Goal: Information Seeking & Learning: Learn about a topic

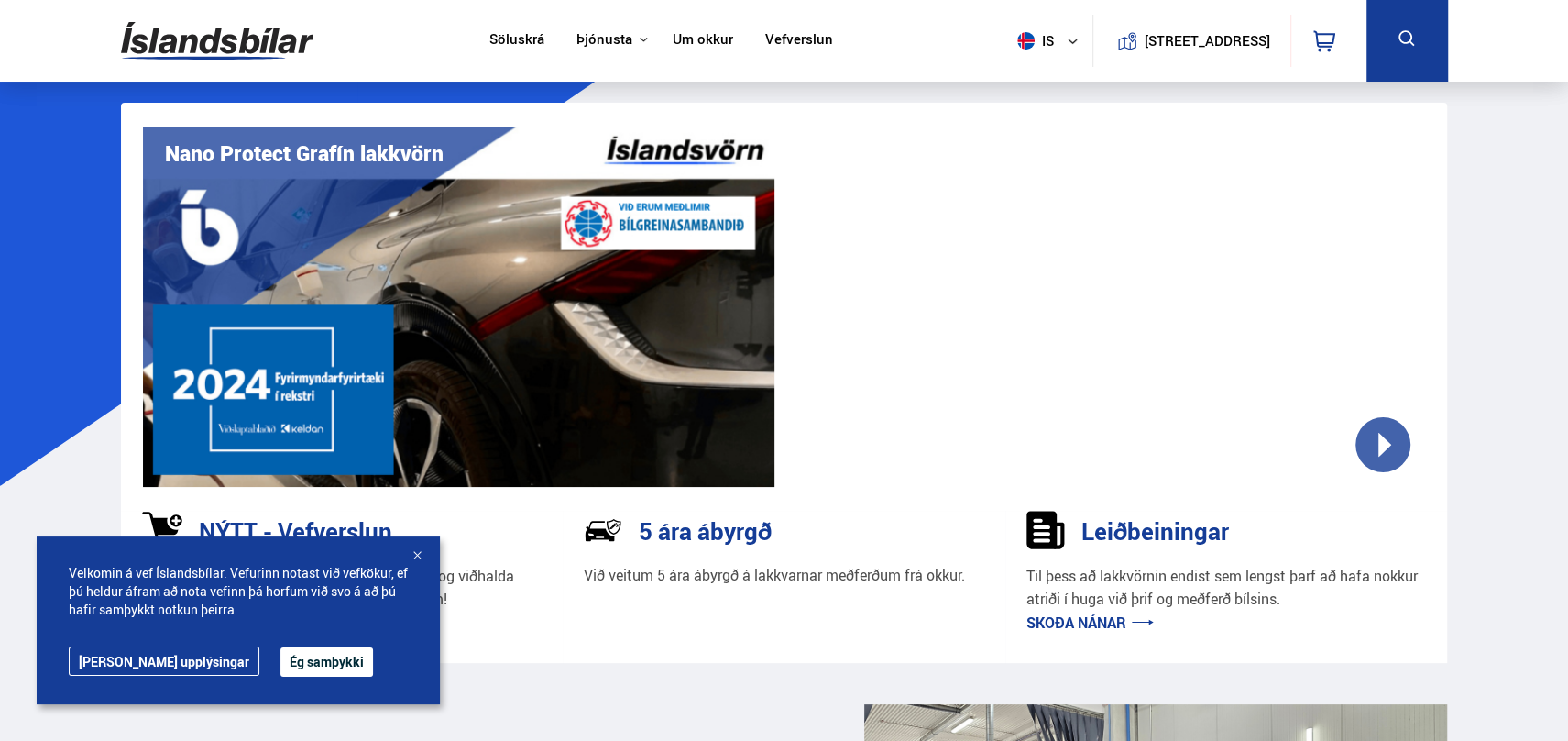
click at [281, 673] on button "Ég samþykki" at bounding box center [326, 662] width 92 height 29
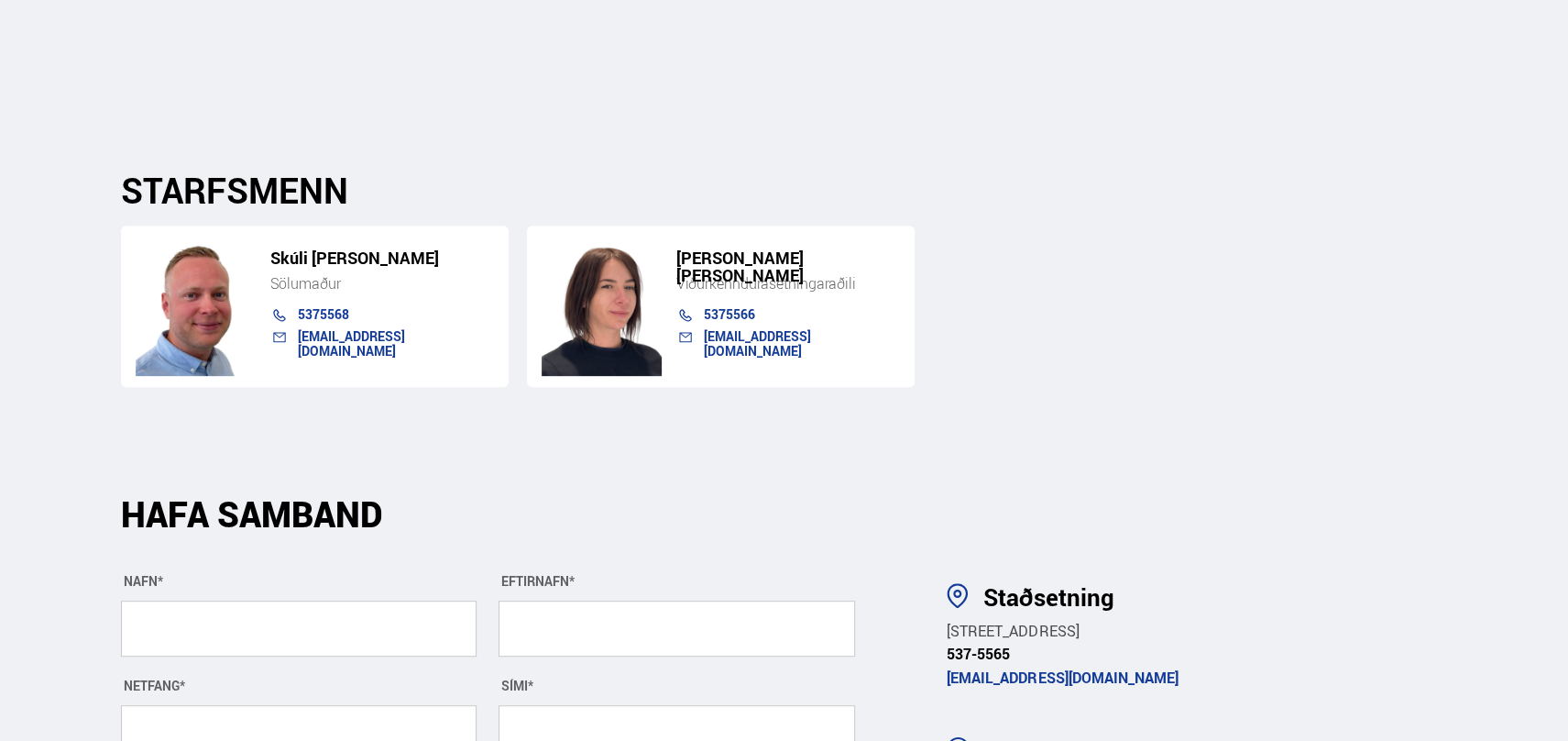
scroll to position [6111, 0]
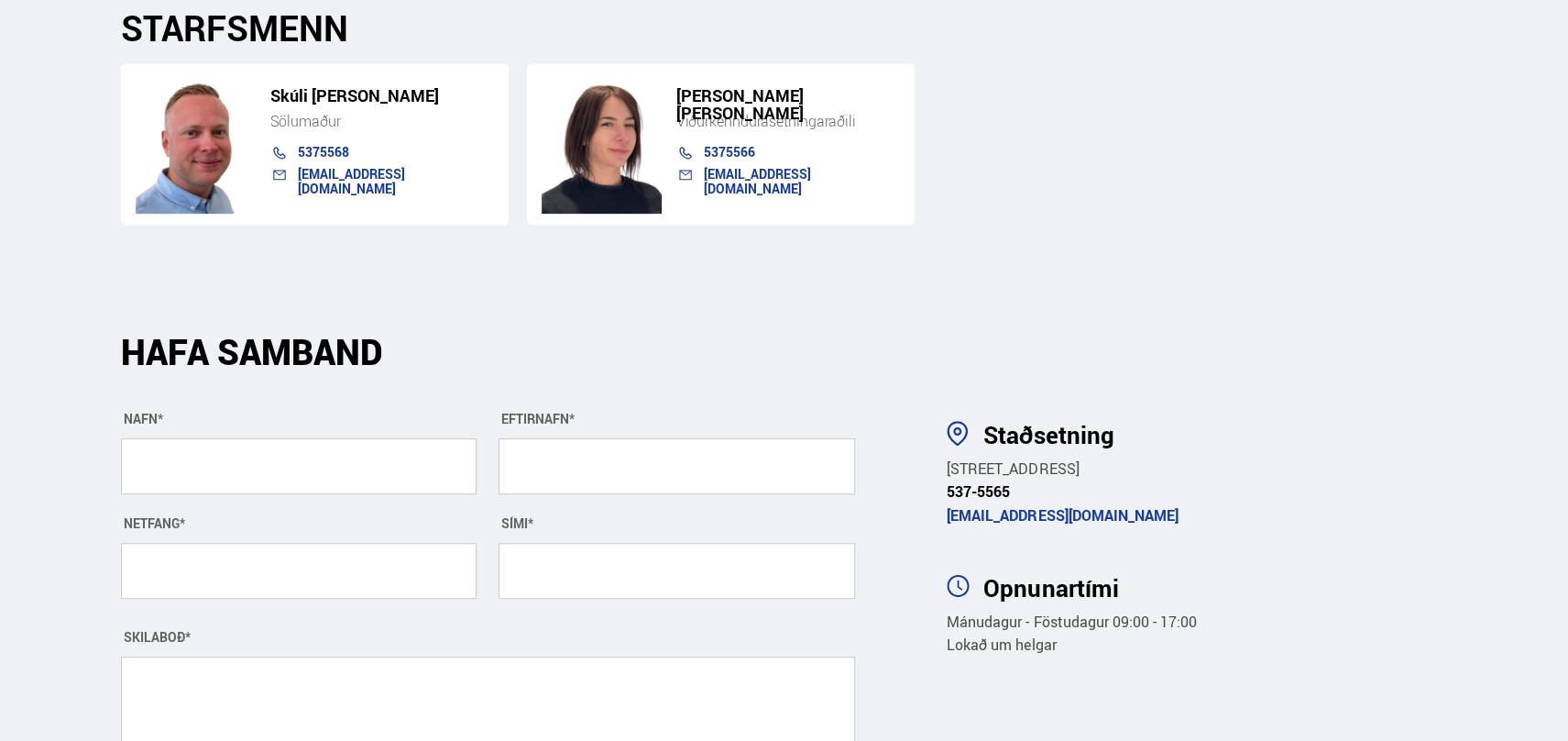
click at [337, 438] on input "text" at bounding box center [299, 466] width 357 height 56
type input "*********"
click at [527, 438] on input "text" at bounding box center [677, 466] width 357 height 56
type input "*******"
click at [236, 543] on input "text" at bounding box center [299, 570] width 357 height 56
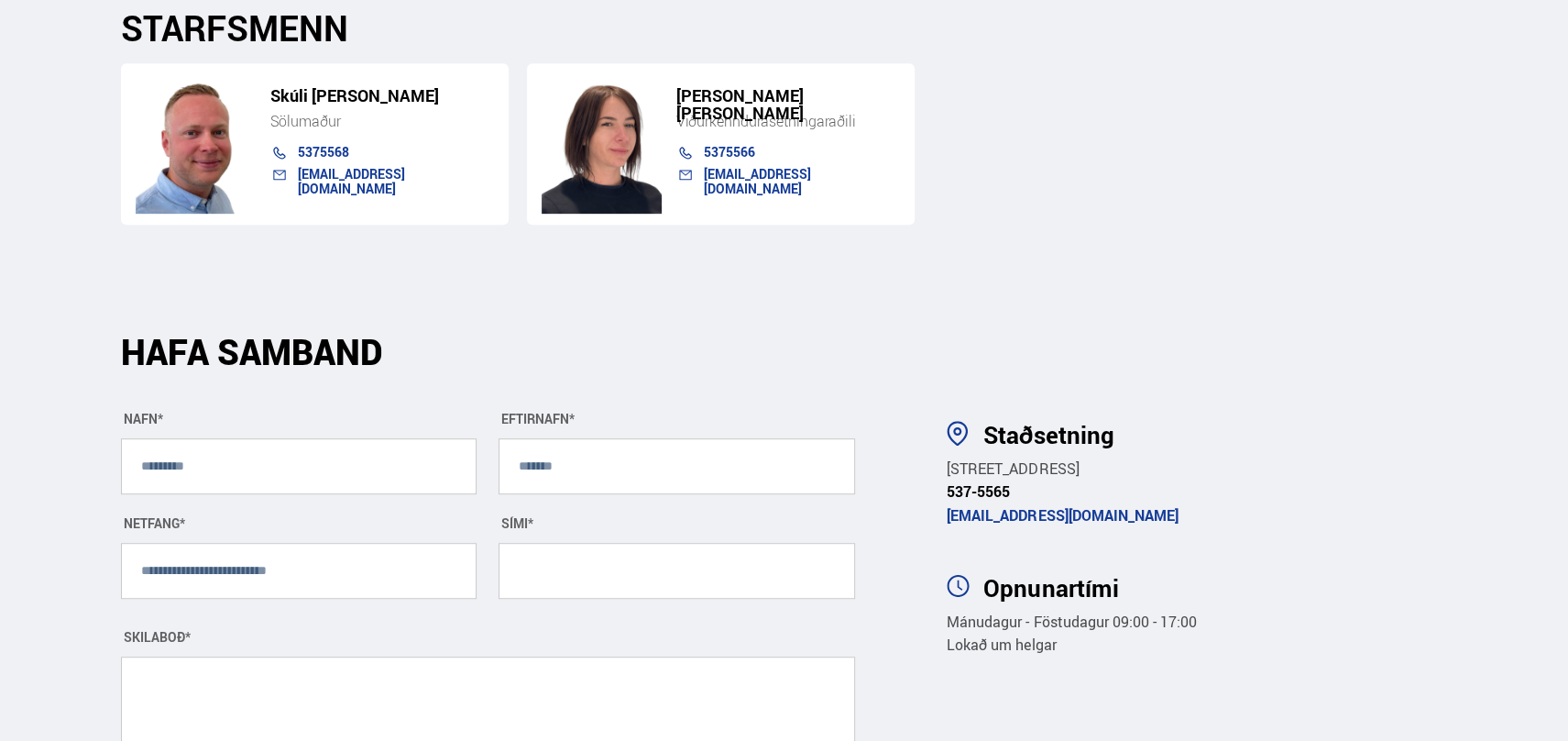
type input "**********"
click at [535, 543] on input "text" at bounding box center [677, 570] width 357 height 56
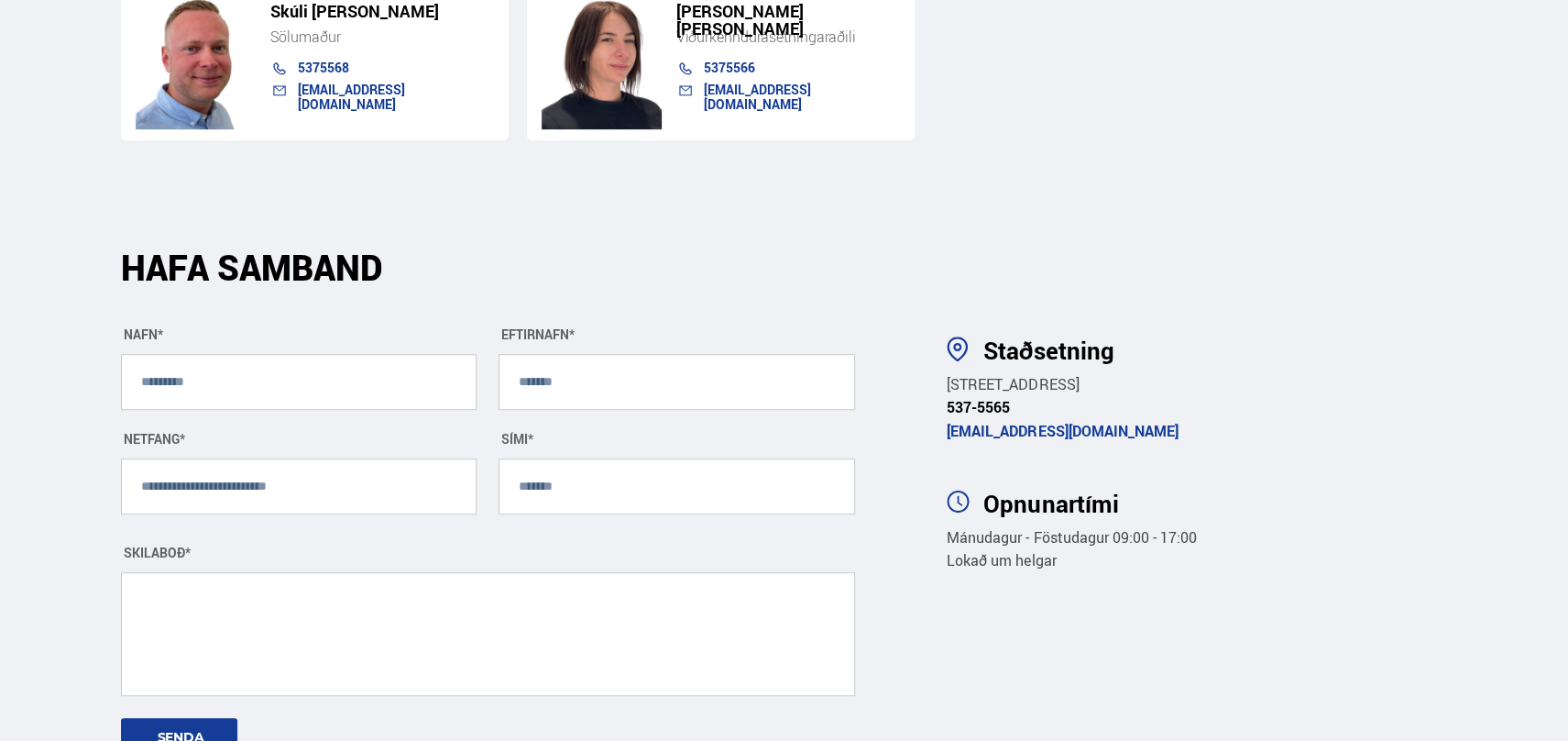
scroll to position [6234, 0]
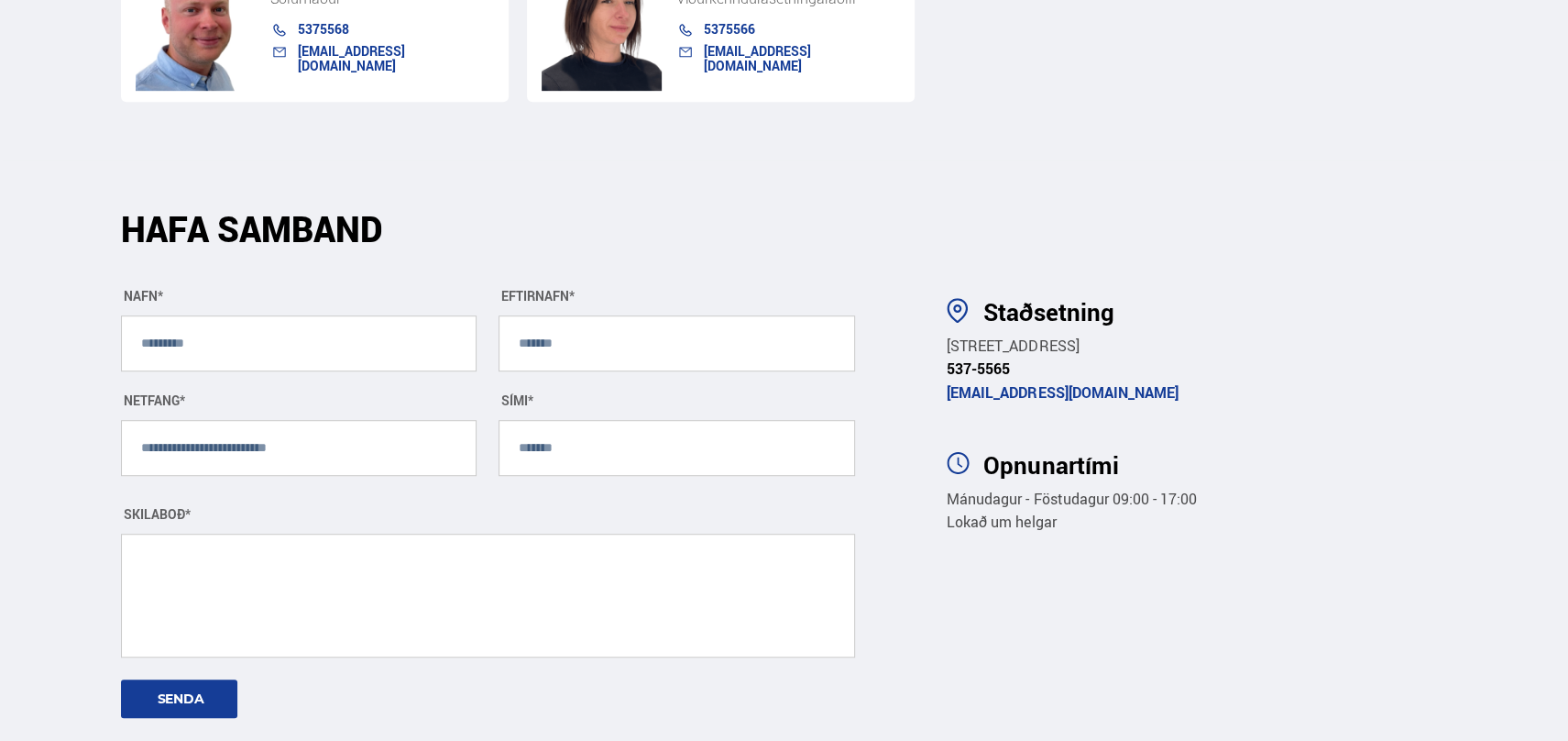
type input "*******"
click at [511, 533] on textarea at bounding box center [488, 595] width 735 height 124
type textarea "*****"
click at [183, 679] on button "SENDA" at bounding box center [178, 698] width 117 height 38
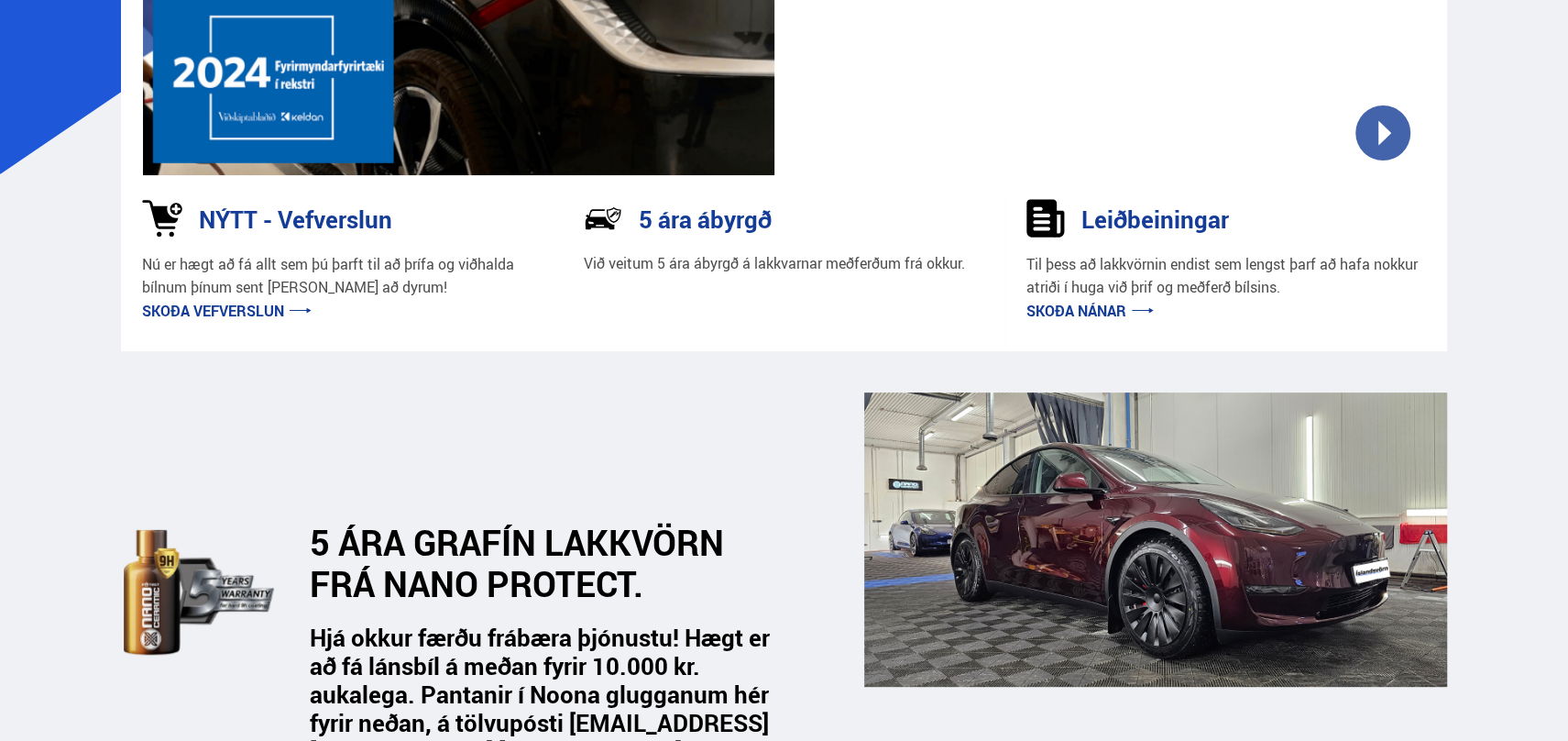
scroll to position [0, 0]
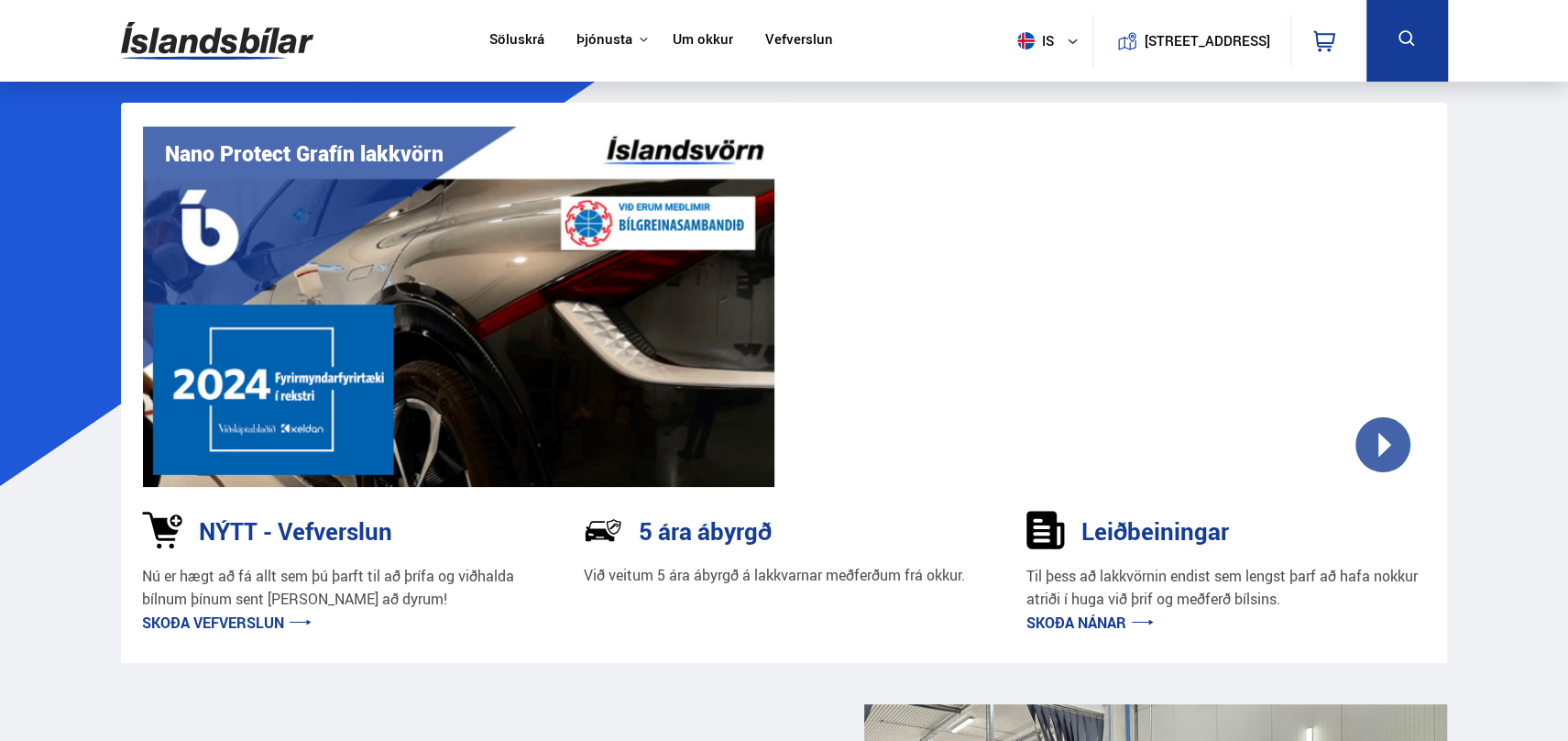
click at [1152, 46] on button "[STREET_ADDRESS]" at bounding box center [1208, 41] width 112 height 16
click at [705, 40] on link "Um okkur" at bounding box center [704, 41] width 61 height 20
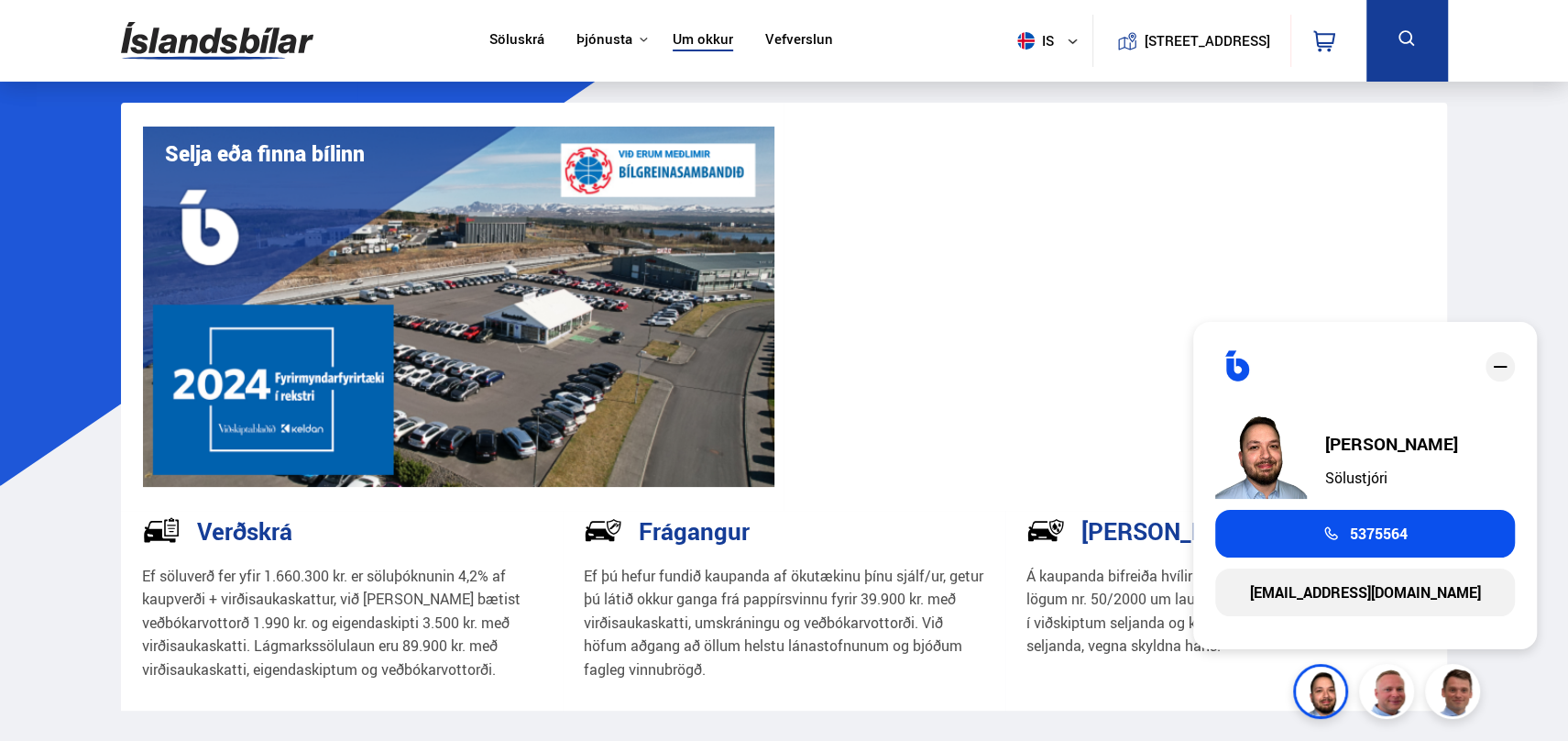
click at [1321, 682] on img at bounding box center [1324, 694] width 55 height 55
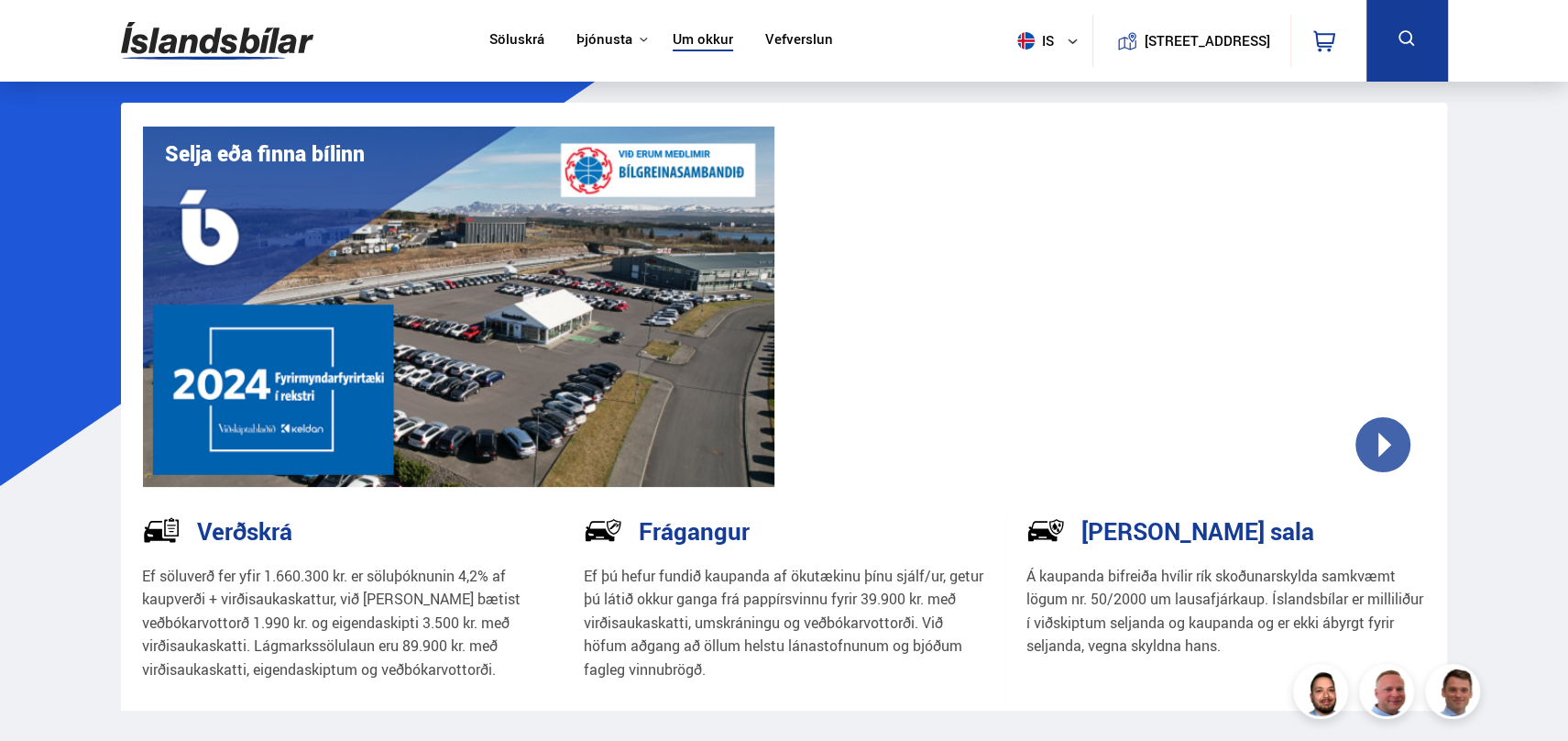
click at [1321, 691] on img at bounding box center [1324, 694] width 55 height 55
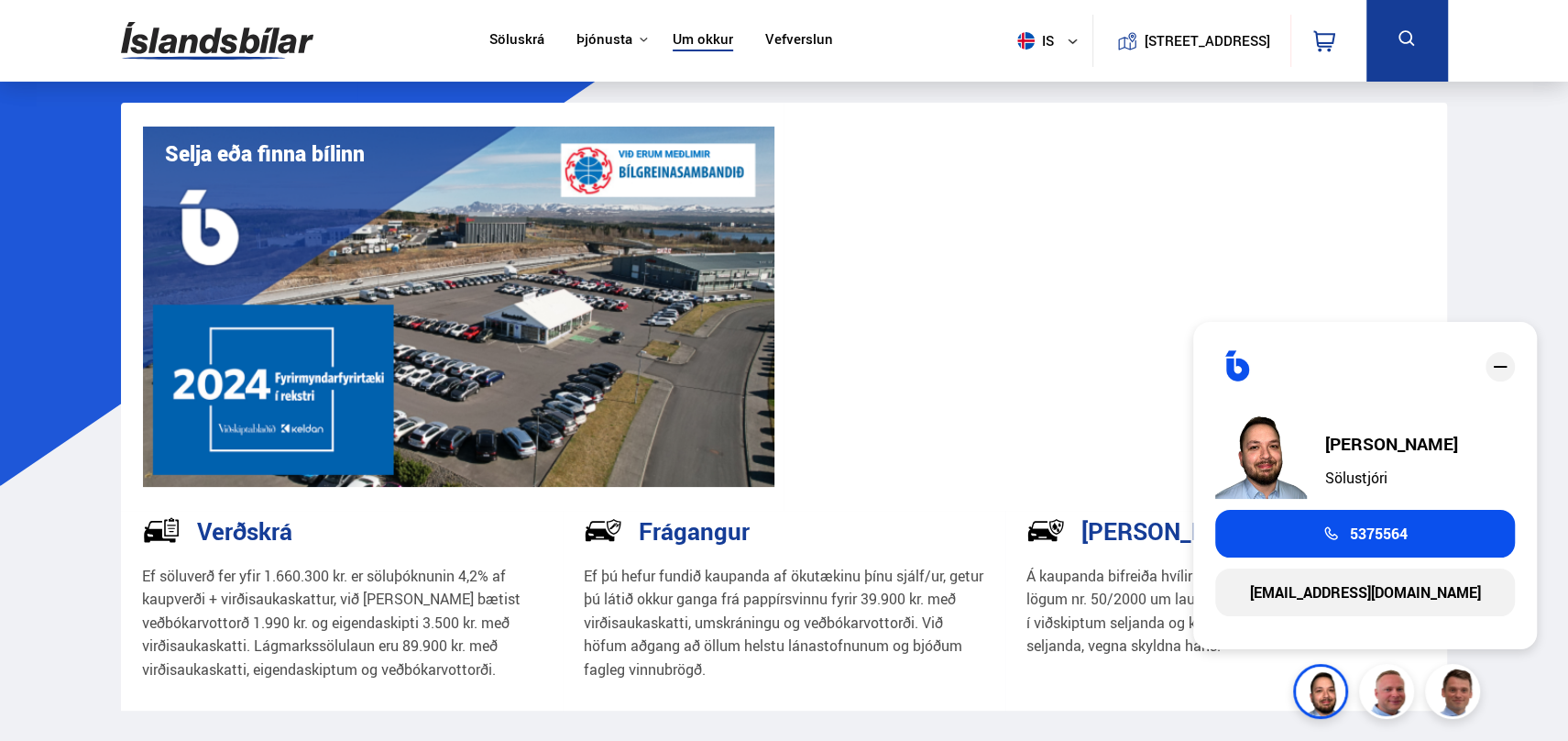
click at [1348, 593] on link "[EMAIL_ADDRESS][DOMAIN_NAME]" at bounding box center [1365, 592] width 300 height 48
click at [1494, 366] on icon "close" at bounding box center [1500, 367] width 14 height 2
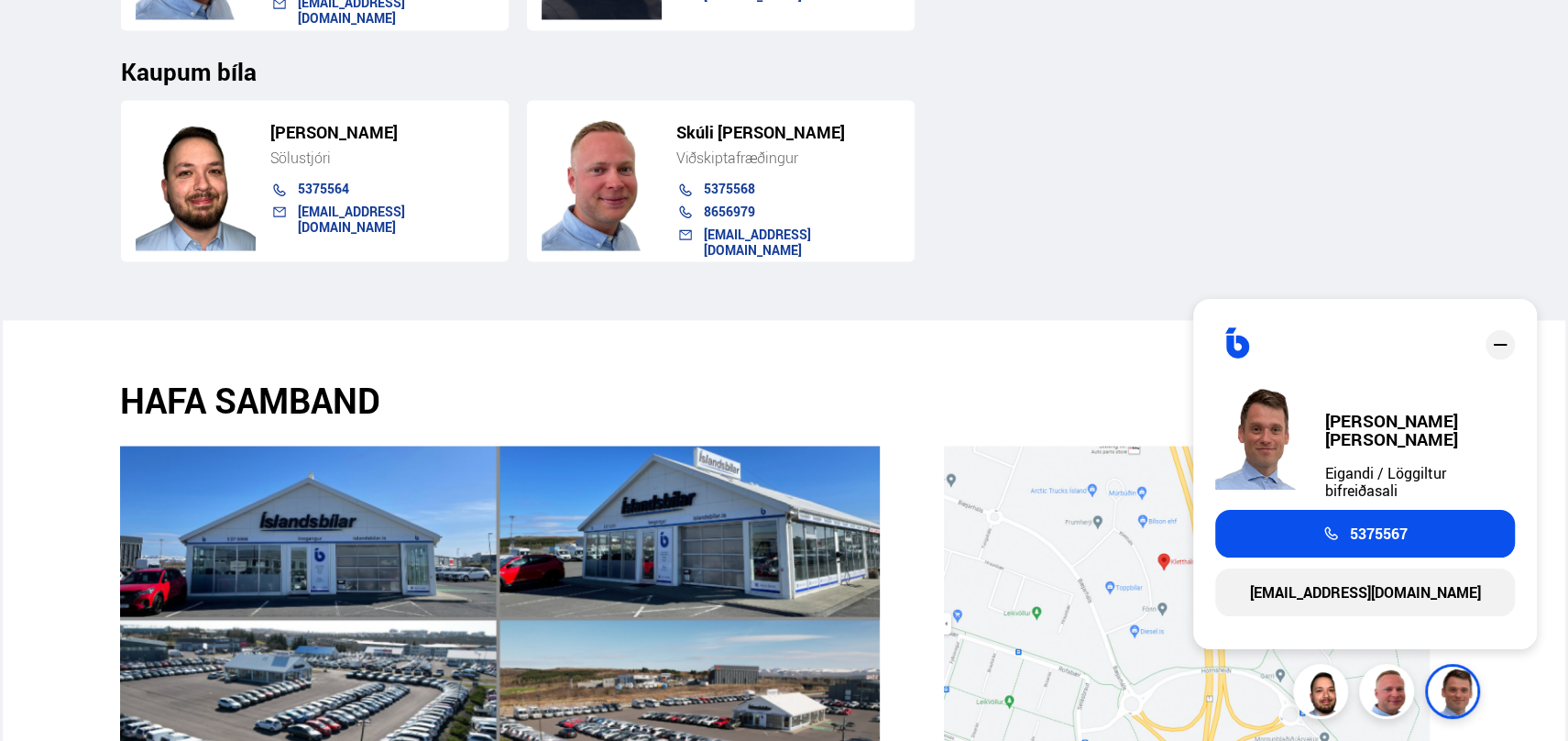
scroll to position [2200, 0]
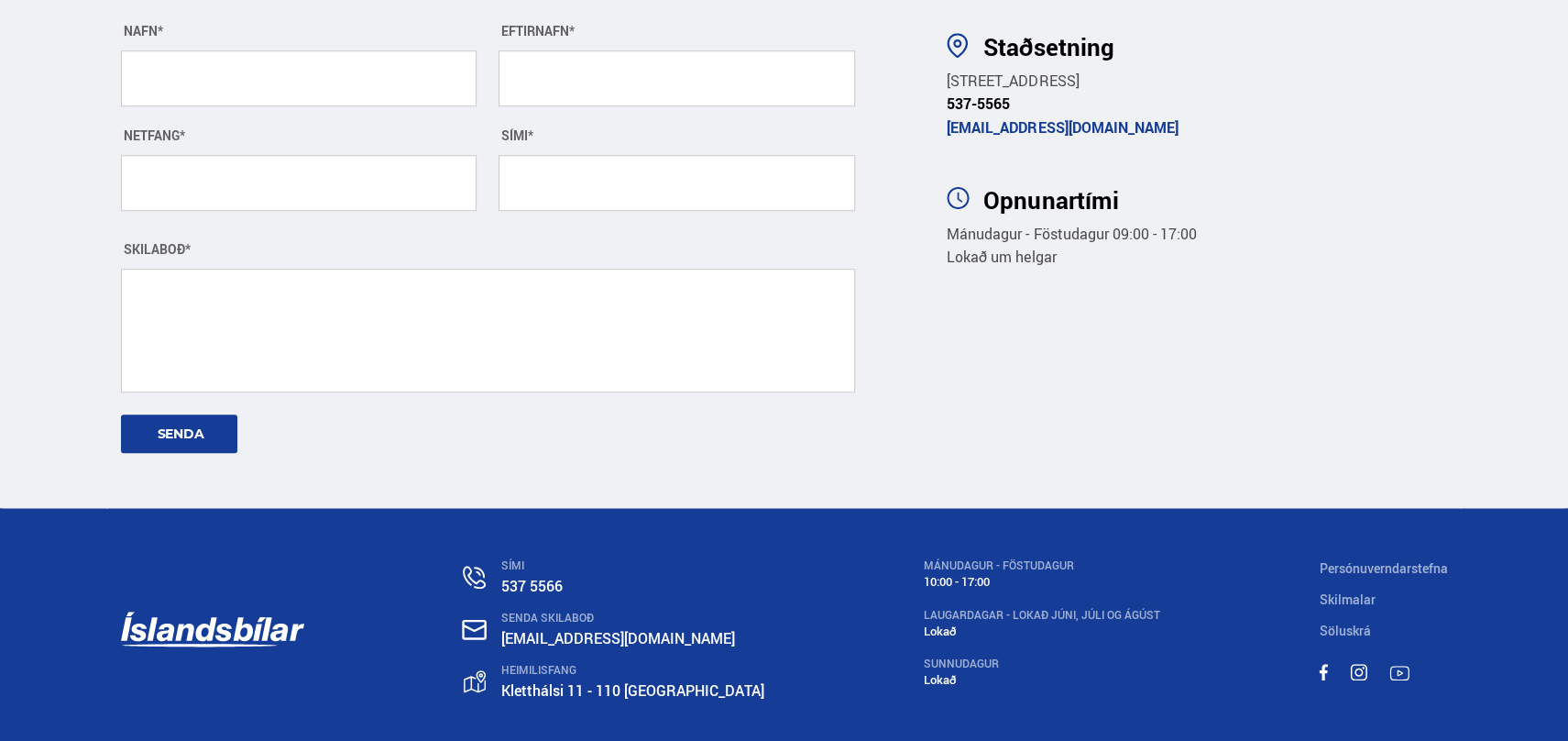
scroll to position [6507, 0]
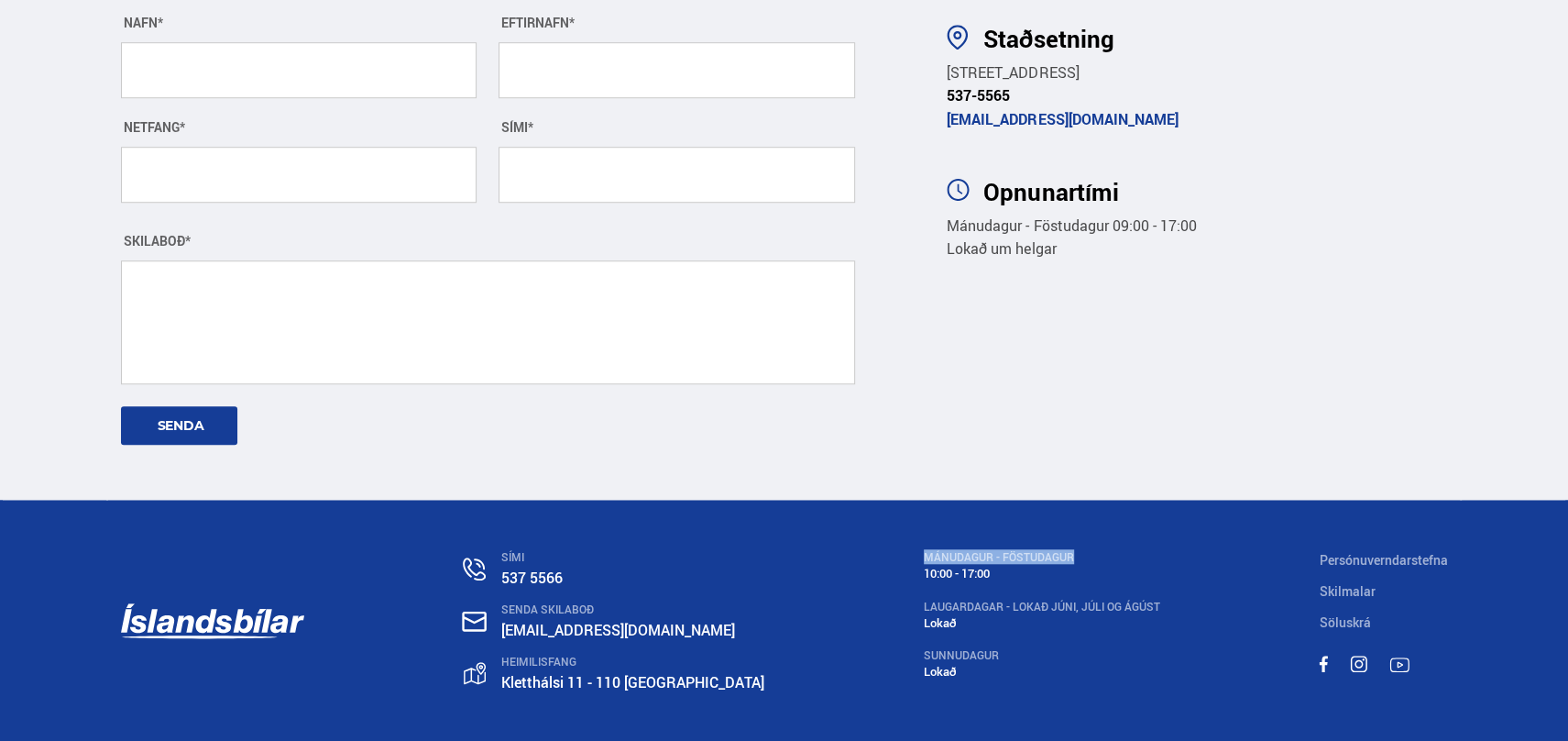
drag, startPoint x: 897, startPoint y: 474, endPoint x: 1068, endPoint y: 475, distance: 171.0
click at [1068, 500] on div "SÍMI 537 5566 SENDA SKILABOÐ islandsbilar@islandsbilar.is HEIMILISFANG Kletthál…" at bounding box center [785, 624] width 1356 height 249
click at [1068, 551] on div "MÁNUDAGUR - FÖSTUDAGUR" at bounding box center [1042, 557] width 236 height 13
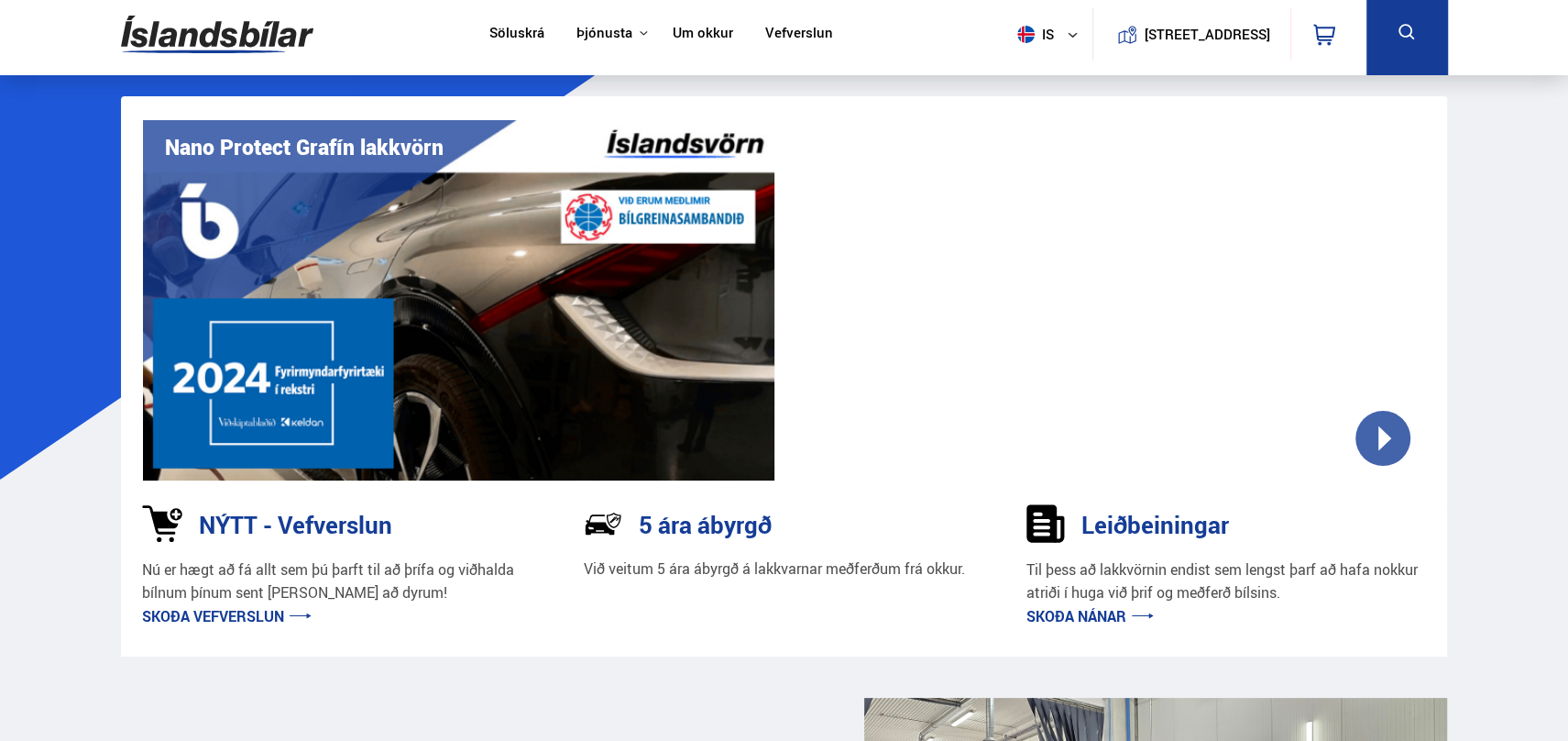
scroll to position [0, 0]
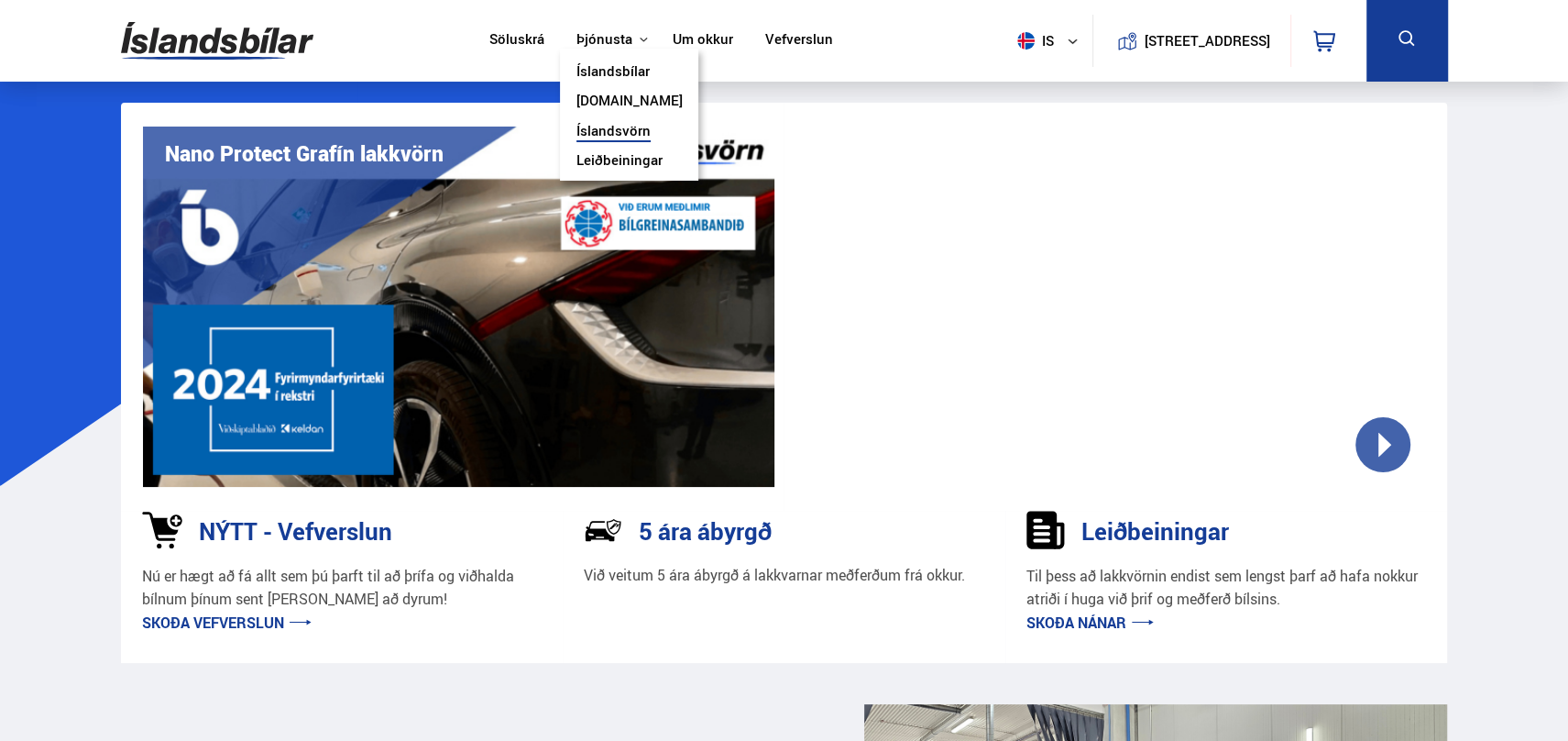
click at [612, 75] on link "Íslandsbílar" at bounding box center [612, 74] width 74 height 20
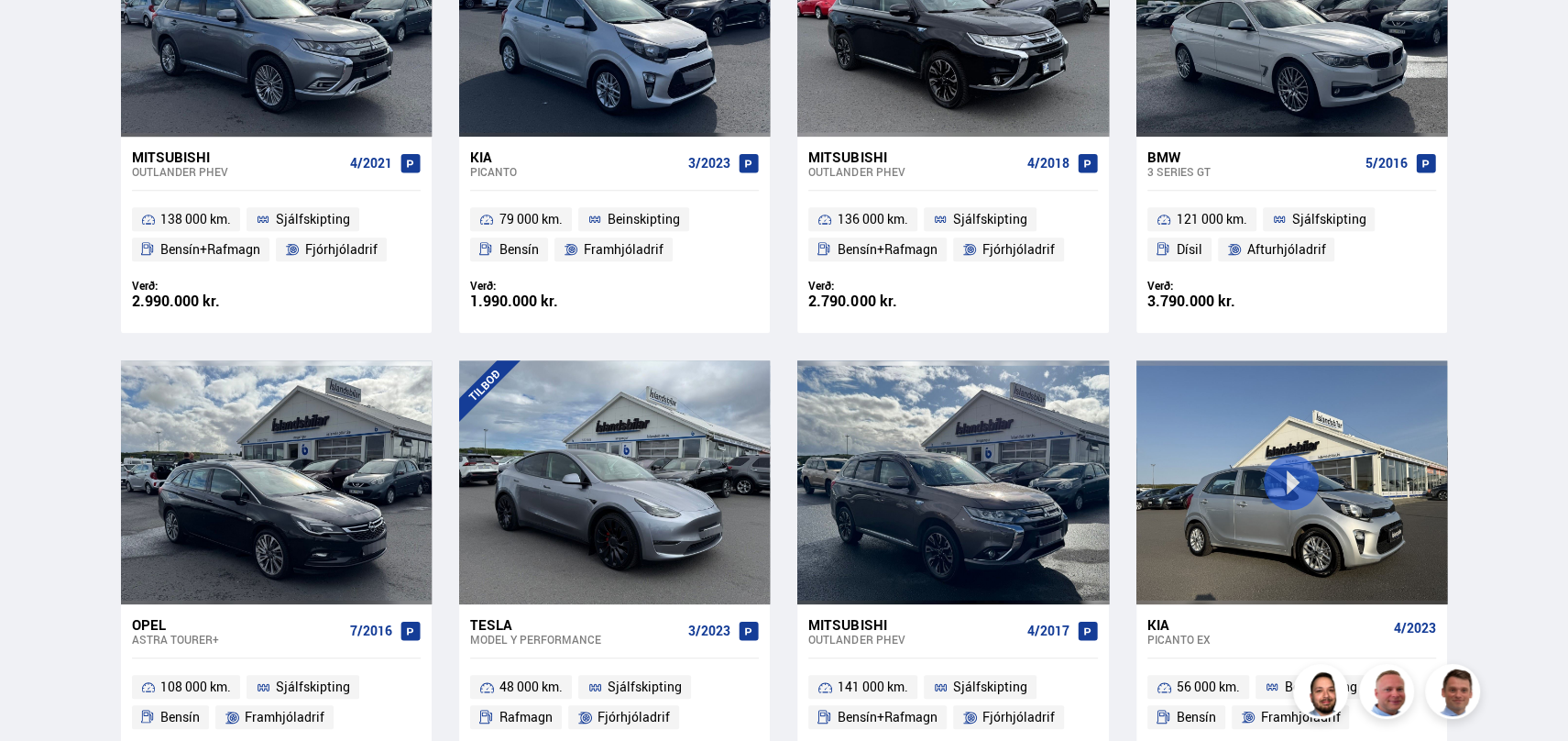
scroll to position [1100, 0]
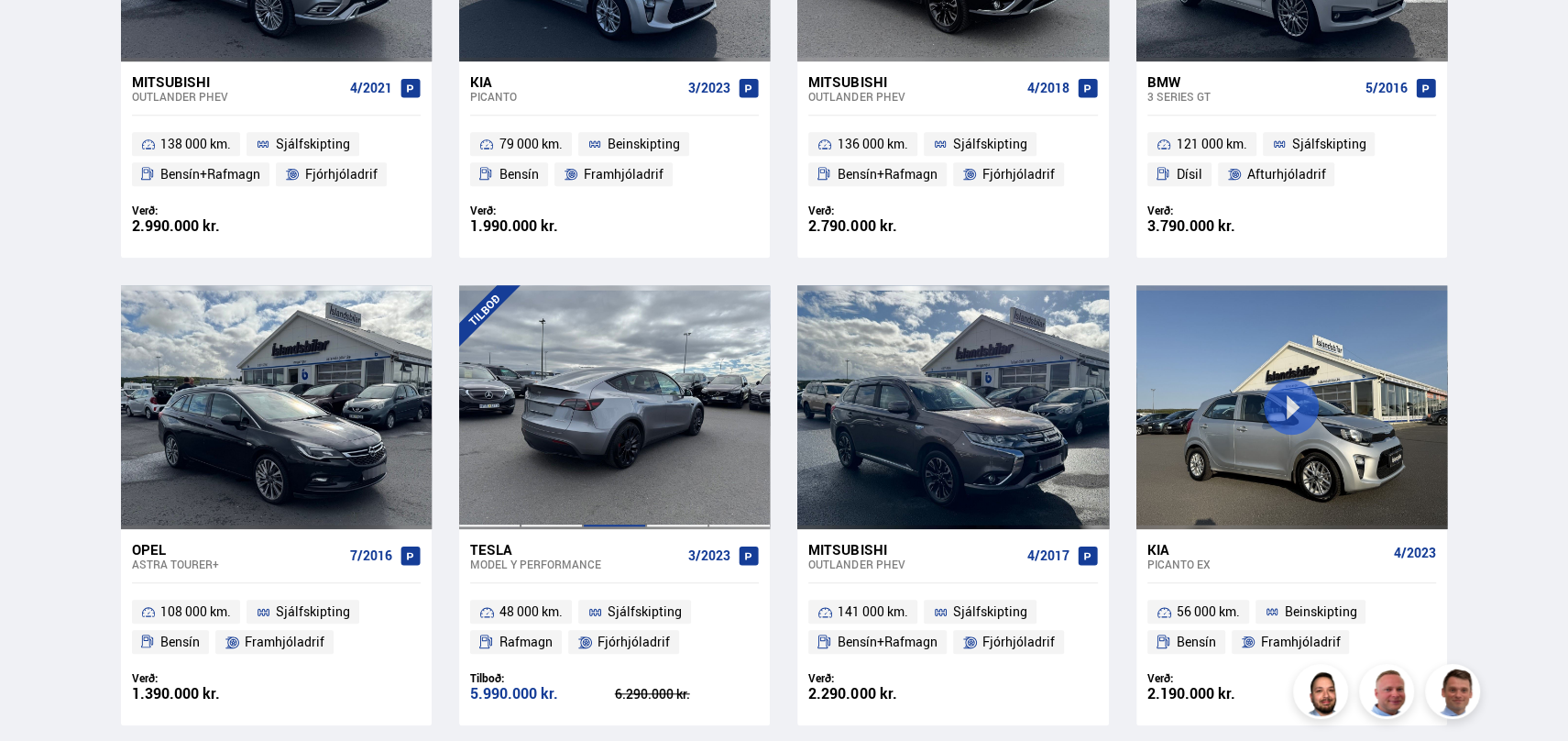
click at [596, 465] on div at bounding box center [614, 407] width 63 height 244
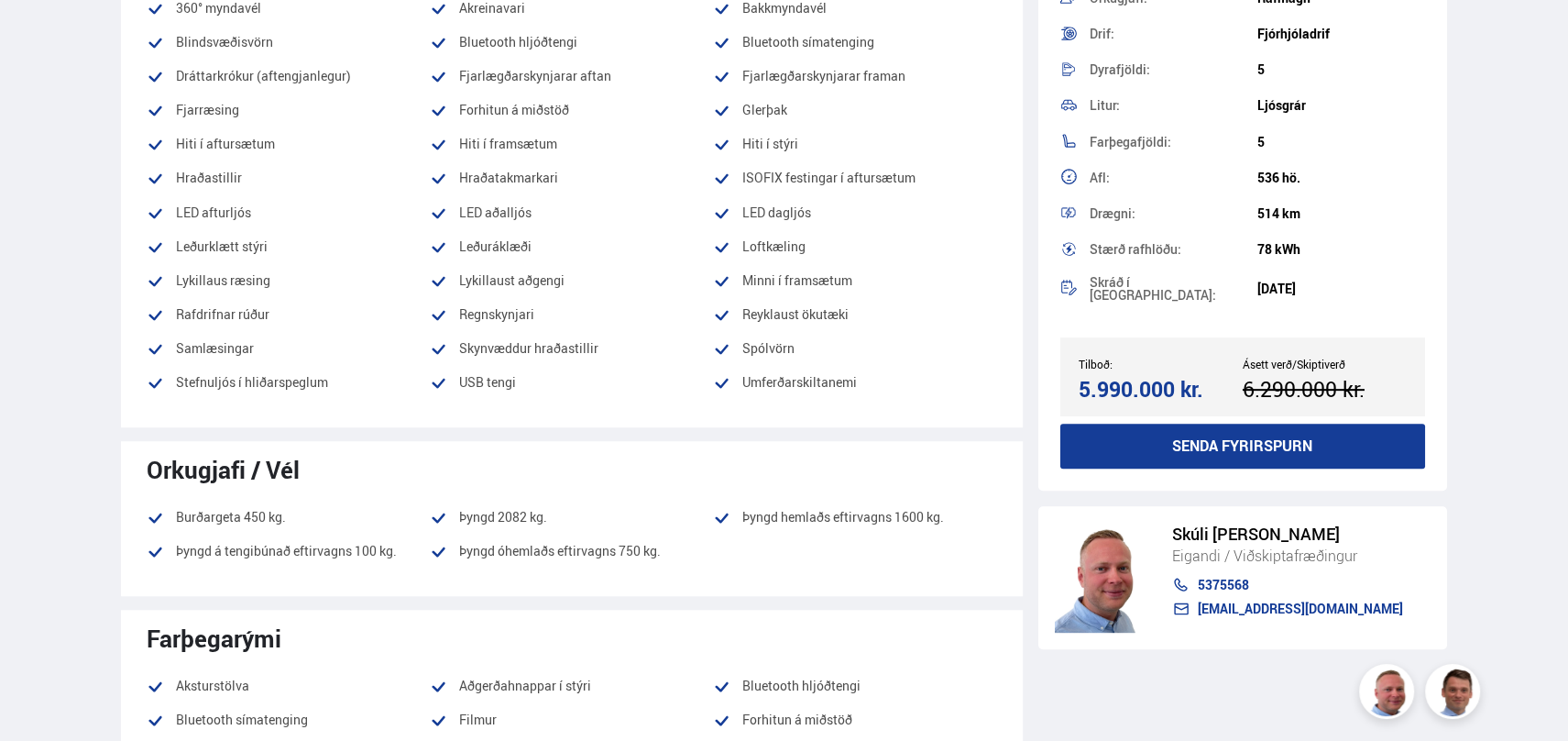
scroll to position [856, 0]
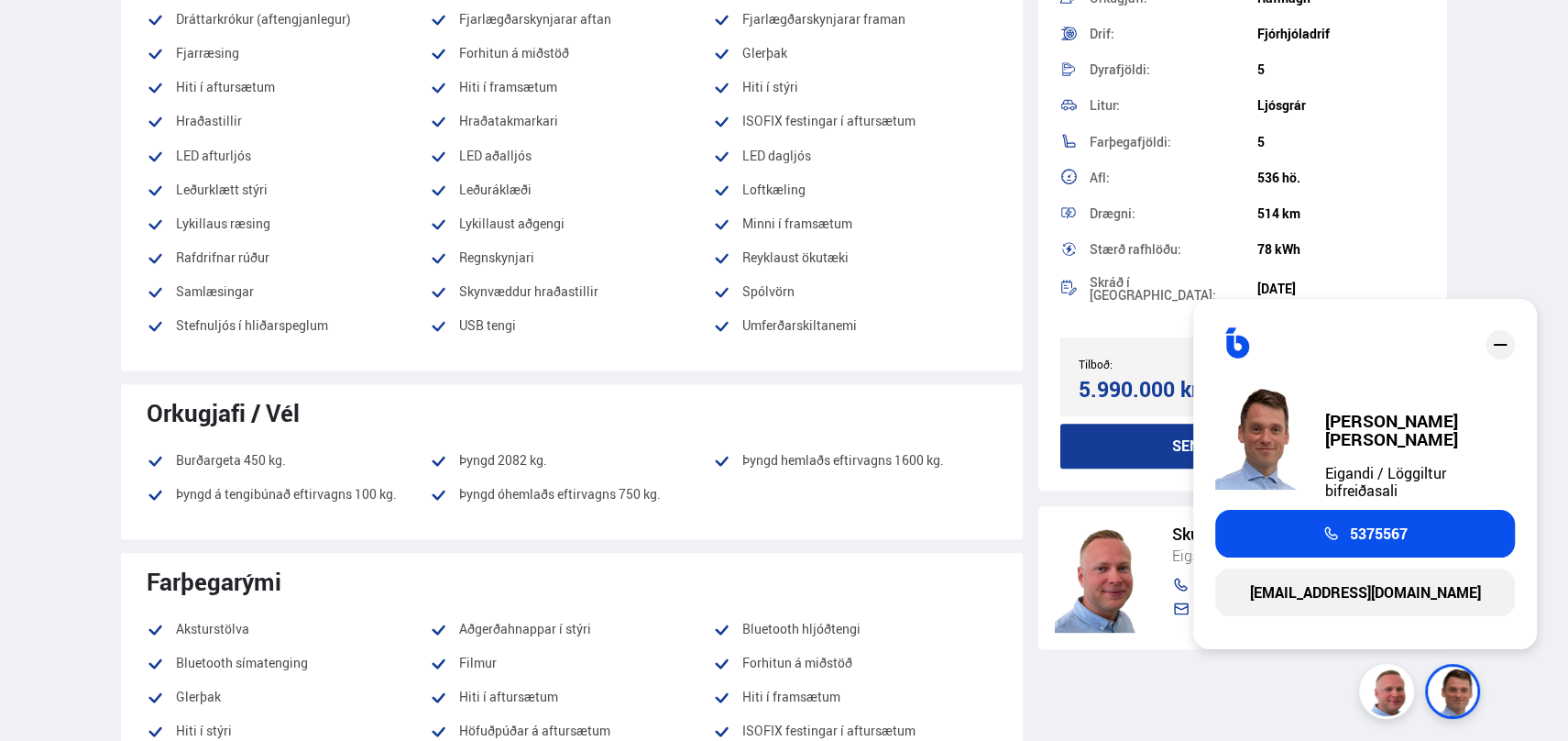
click at [1160, 725] on div "Tesla Model Y PERFORMANCE Raðnúmer: 536313 Tegund: Sportjeppi Staðsetning: Á st…" at bounding box center [1244, 370] width 410 height 741
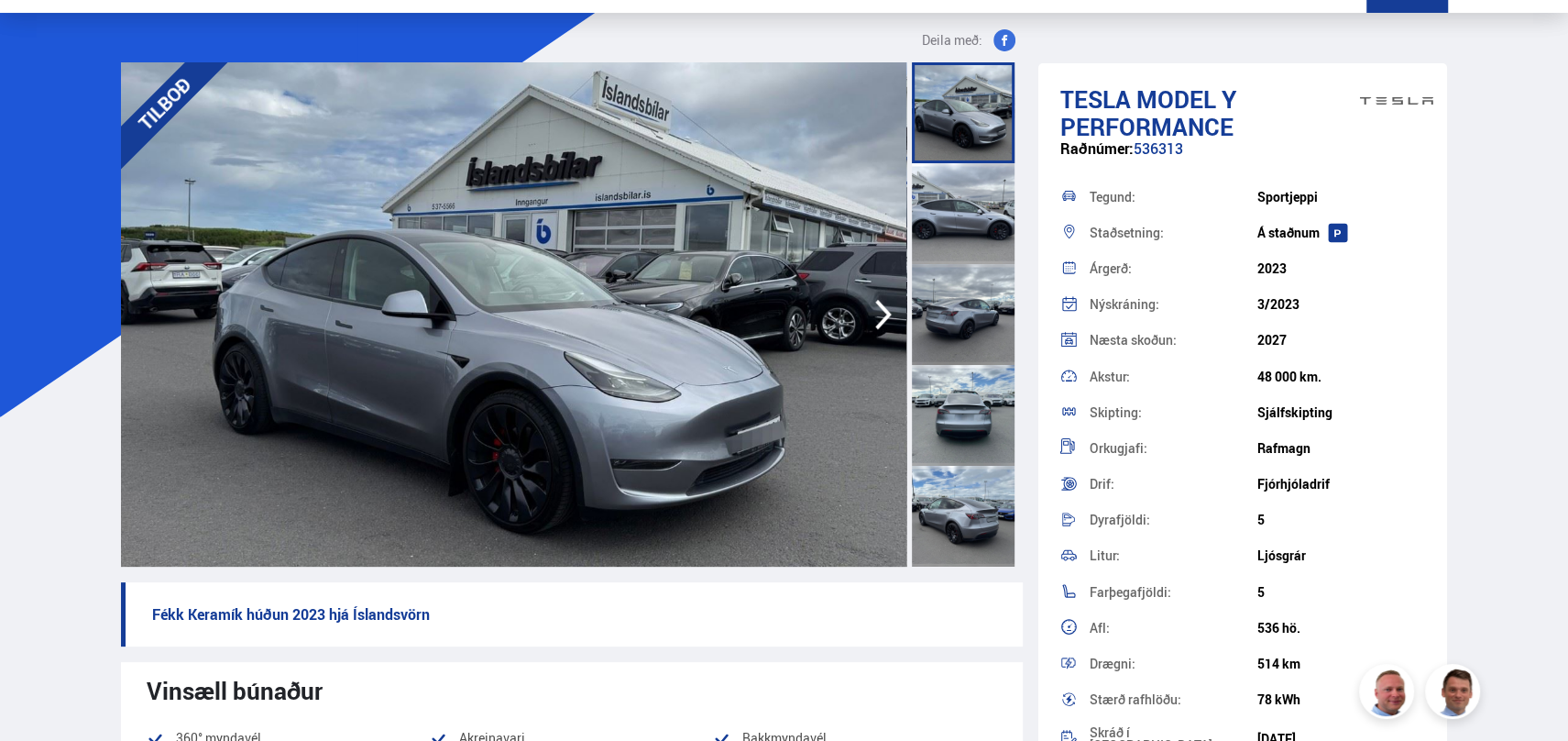
scroll to position [0, 0]
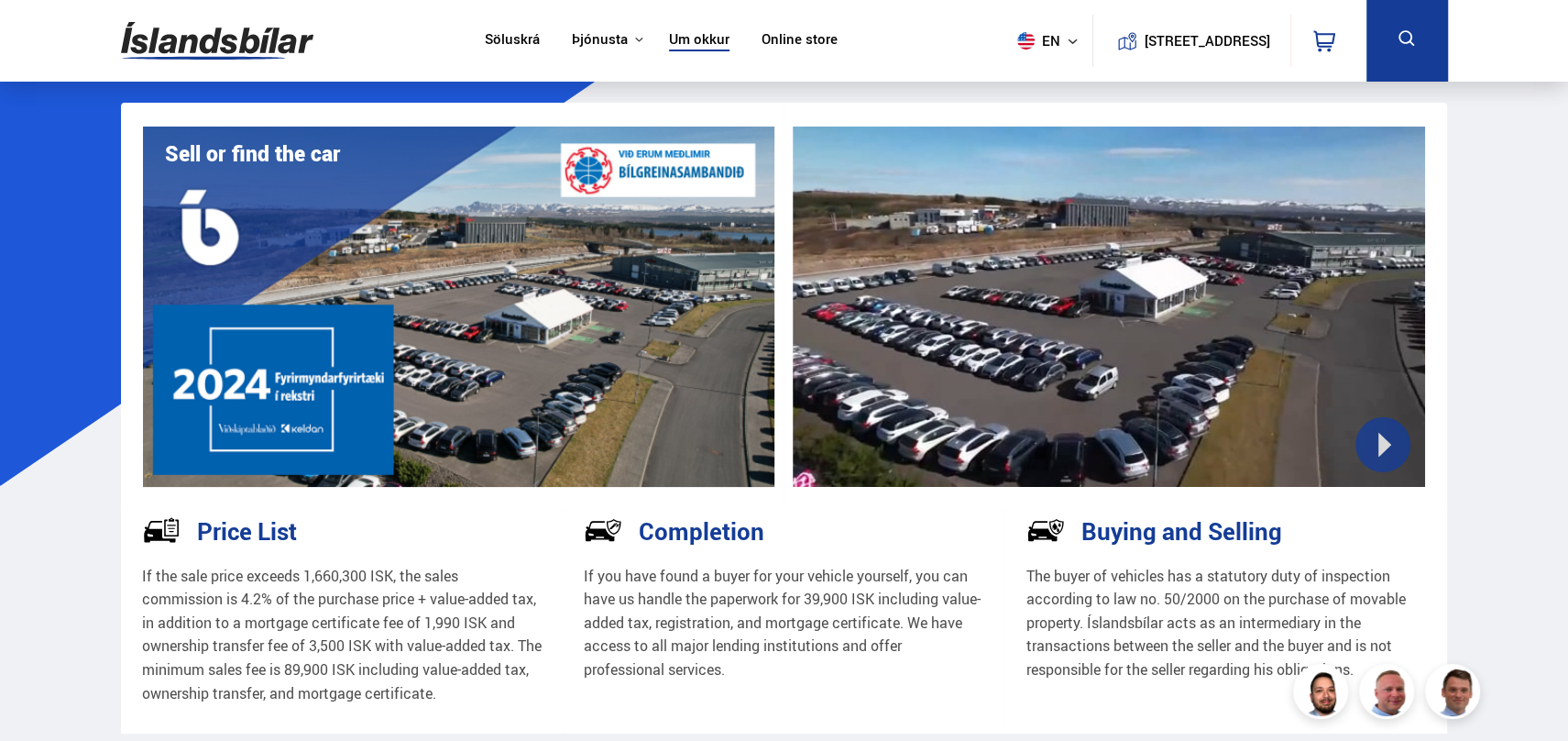
click at [233, 47] on img at bounding box center [217, 40] width 192 height 60
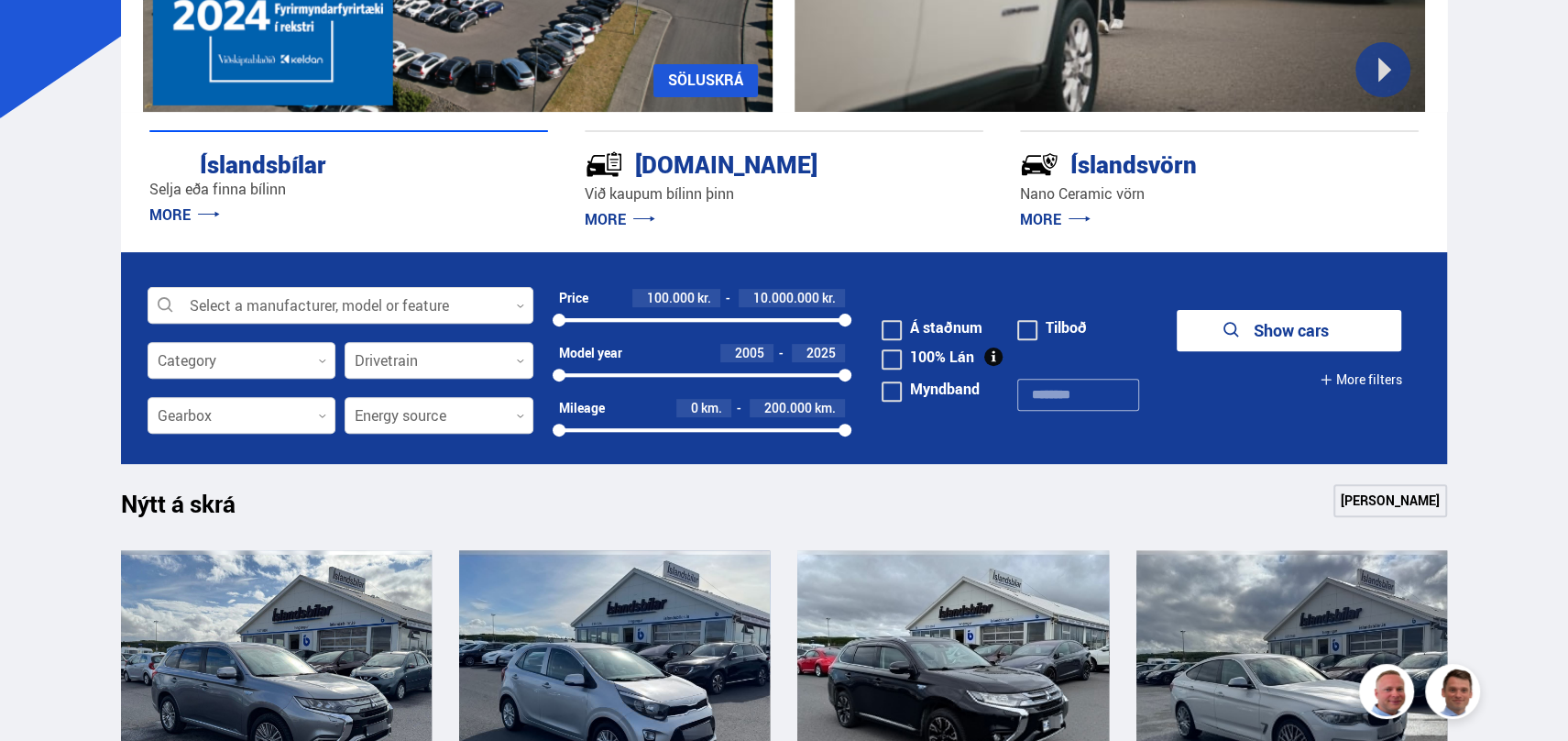
scroll to position [733, 0]
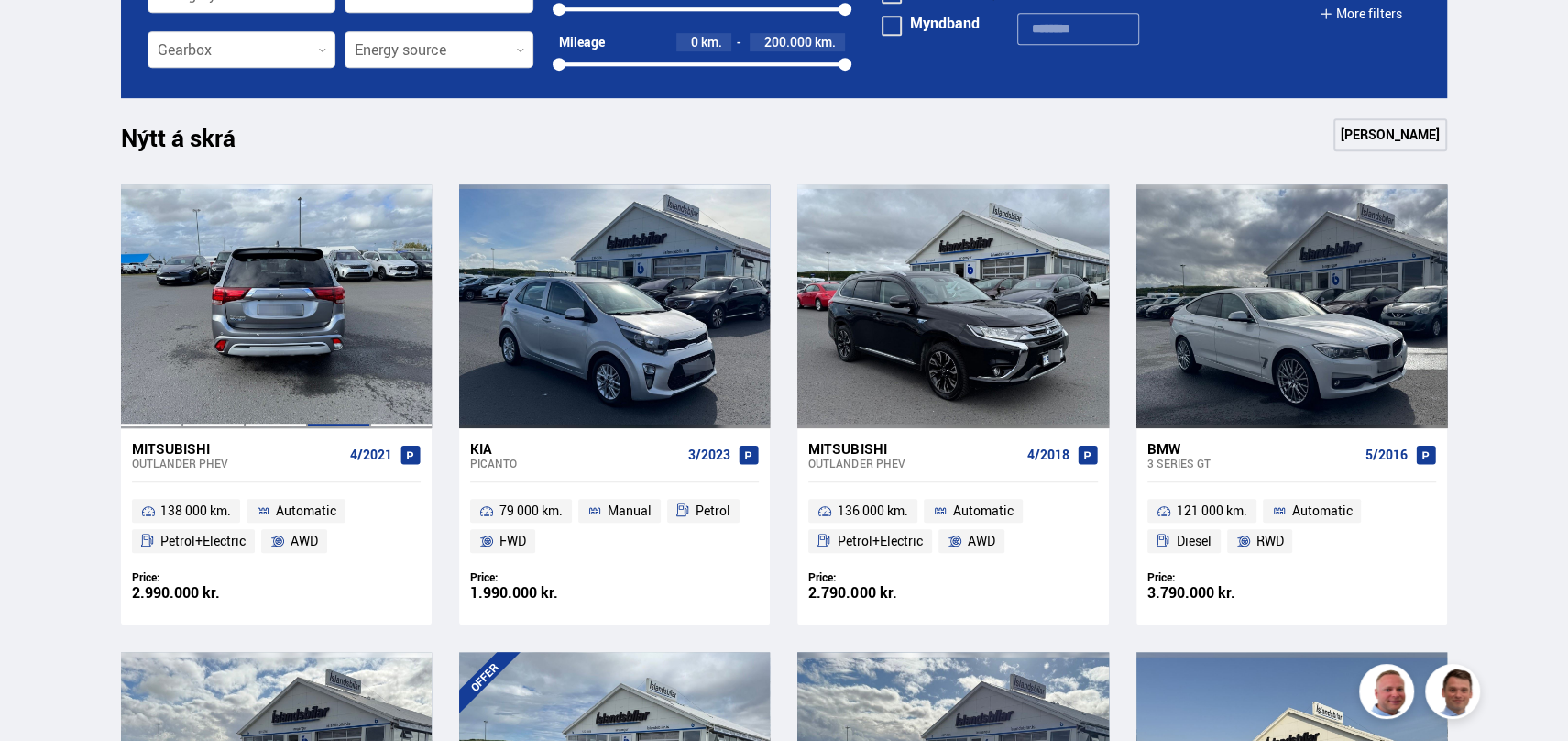
click at [313, 325] on div at bounding box center [338, 306] width 63 height 244
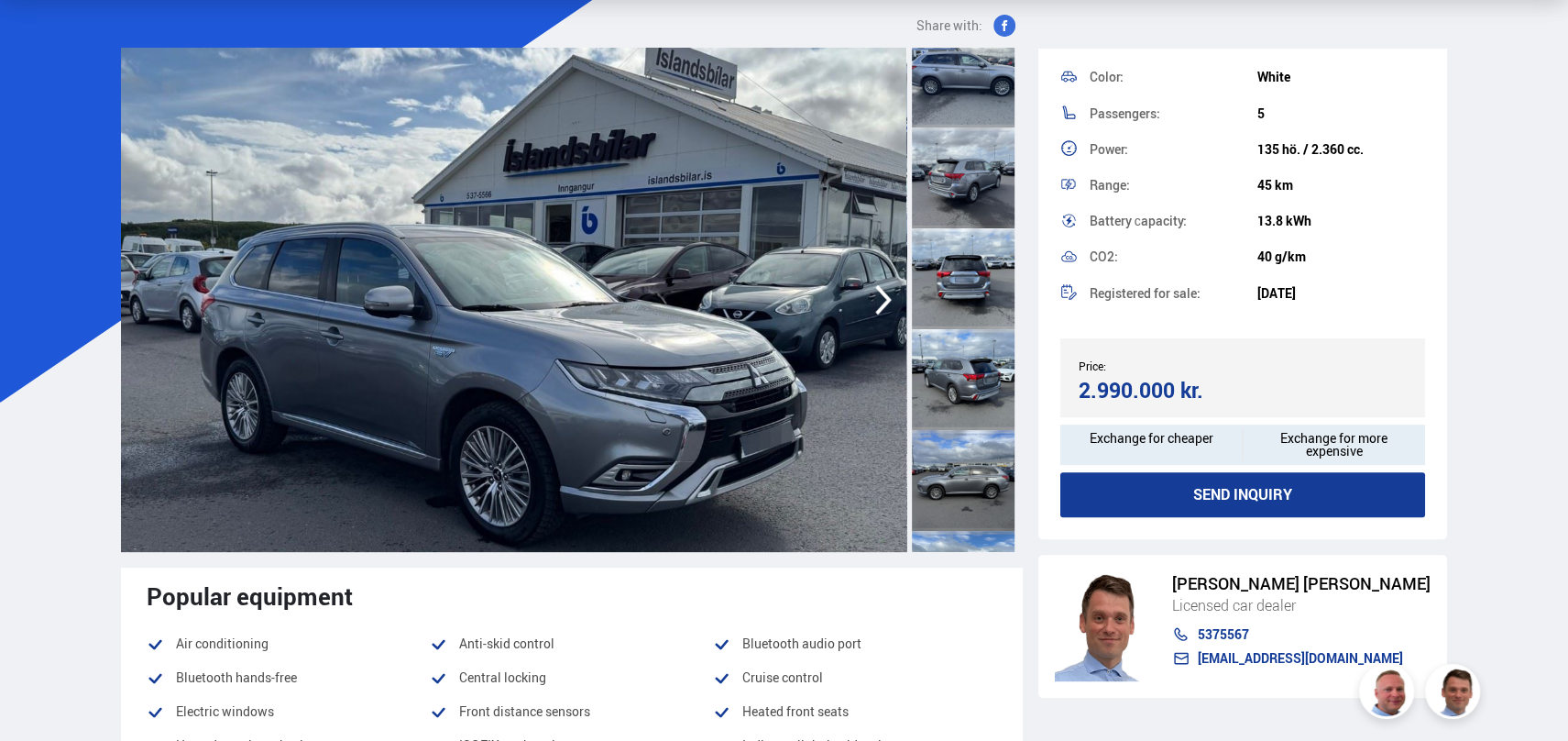
scroll to position [122, 0]
